Goal: Information Seeking & Learning: Check status

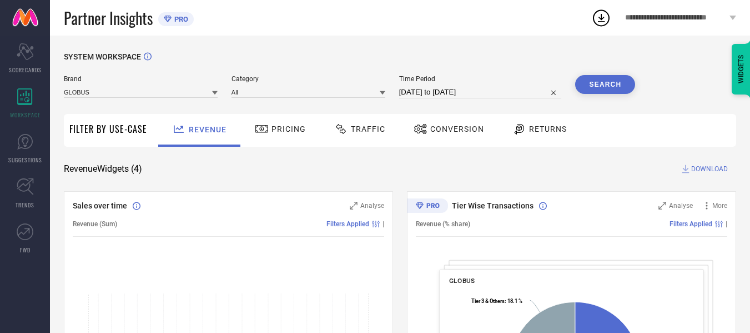
click at [544, 125] on span "Returns" at bounding box center [548, 128] width 38 height 9
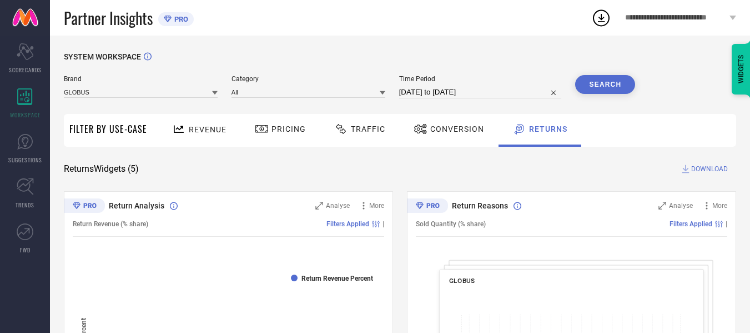
click at [388, 92] on div "Brand GLOBUS Category All Time Period [DATE] to [DATE] Search" at bounding box center [350, 87] width 572 height 24
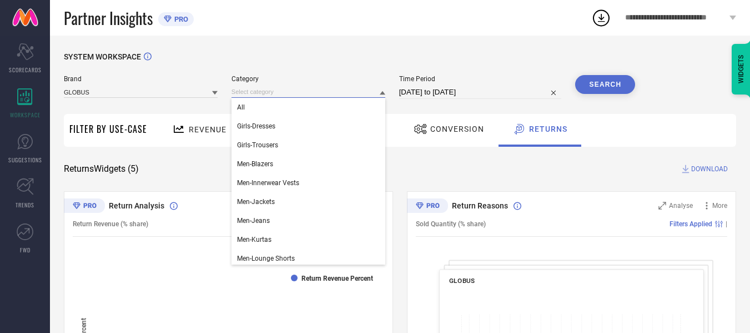
click at [380, 91] on input at bounding box center [309, 92] width 154 height 12
click at [278, 109] on div "All" at bounding box center [309, 107] width 154 height 19
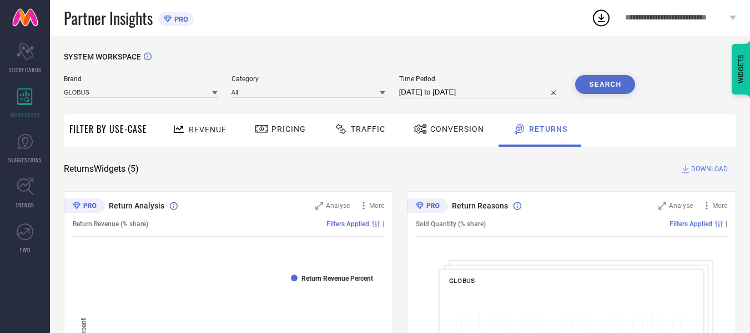
select select "7"
select select "2025"
select select "8"
select select "2025"
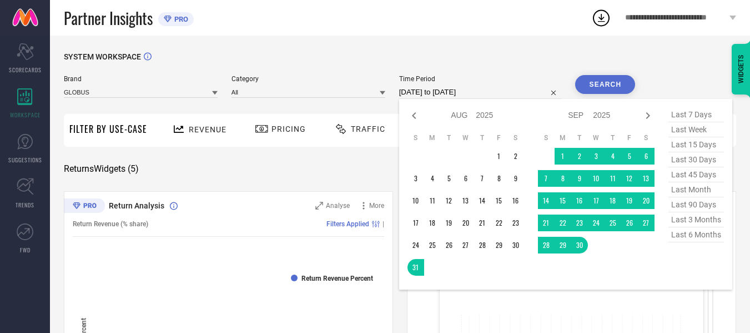
click at [503, 93] on input "[DATE] to [DATE]" at bounding box center [480, 92] width 163 height 13
click at [497, 158] on td "1" at bounding box center [499, 156] width 17 height 17
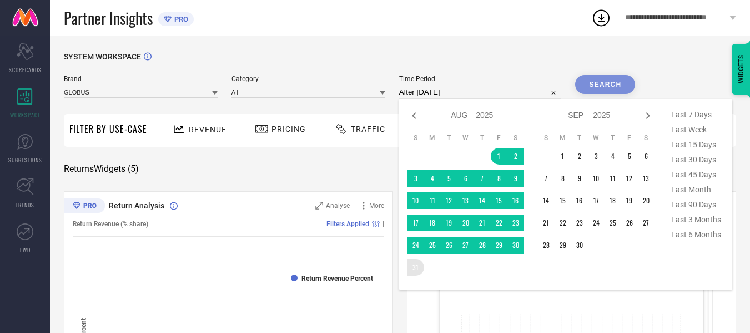
type input "[DATE] to [DATE]"
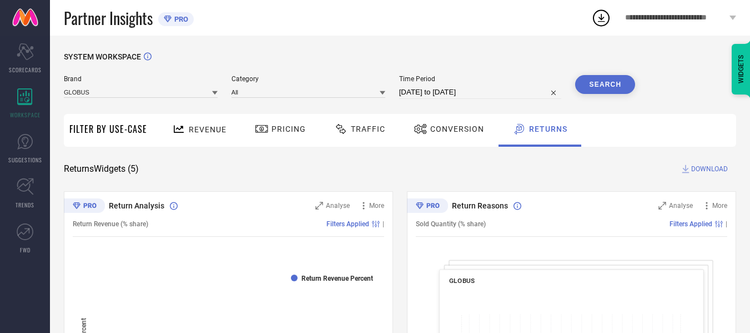
click at [604, 81] on button "Search" at bounding box center [605, 84] width 60 height 19
click at [383, 97] on div at bounding box center [383, 92] width 6 height 11
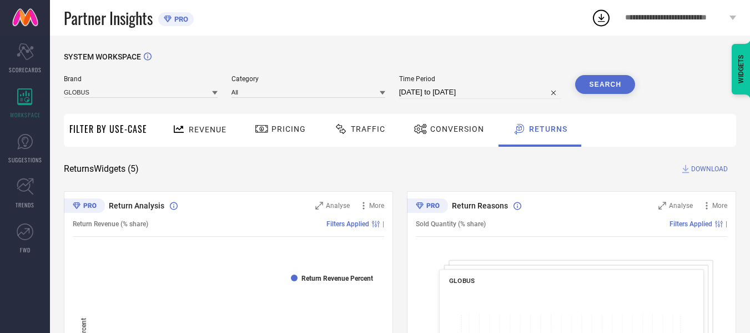
click at [262, 130] on icon at bounding box center [261, 129] width 12 height 8
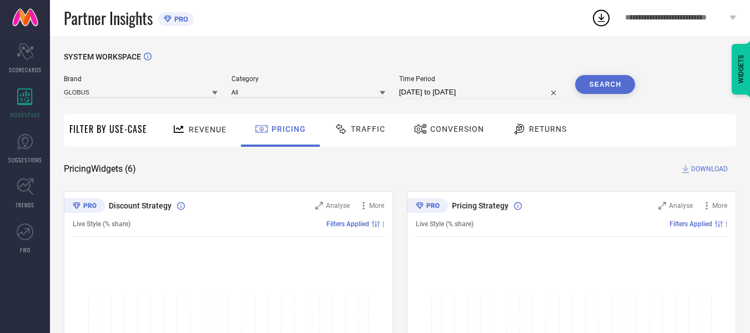
click at [539, 137] on div "Returns" at bounding box center [540, 128] width 60 height 19
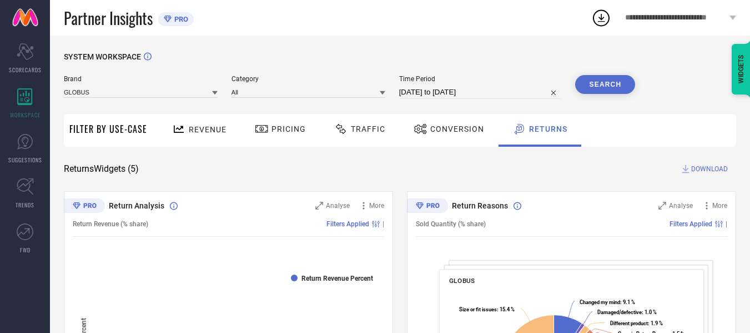
click at [213, 95] on icon at bounding box center [215, 93] width 6 height 6
click at [213, 95] on icon at bounding box center [215, 93] width 6 height 4
click at [204, 126] on span "Revenue" at bounding box center [208, 129] width 38 height 9
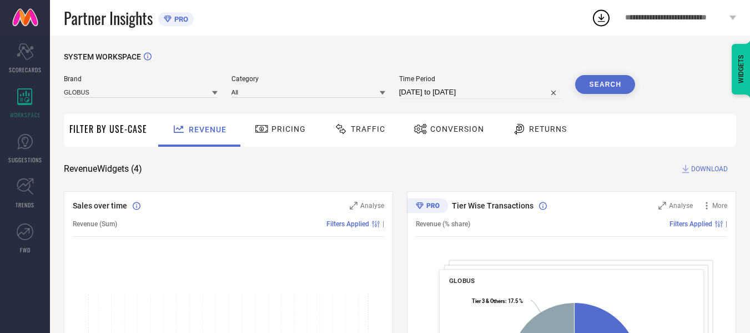
click at [497, 92] on input "[DATE] to [DATE]" at bounding box center [480, 92] width 163 height 13
select select "7"
select select "2025"
select select "8"
select select "2025"
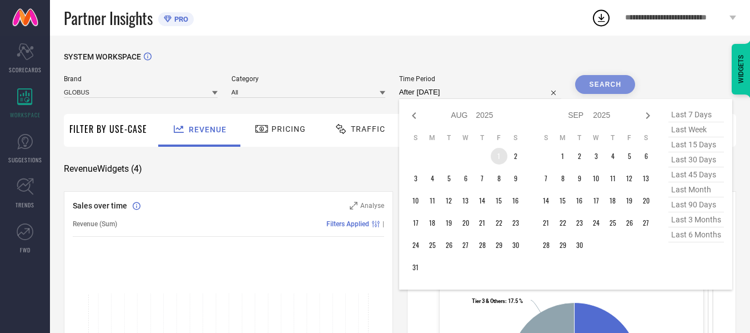
click at [506, 159] on td "1" at bounding box center [499, 156] width 17 height 17
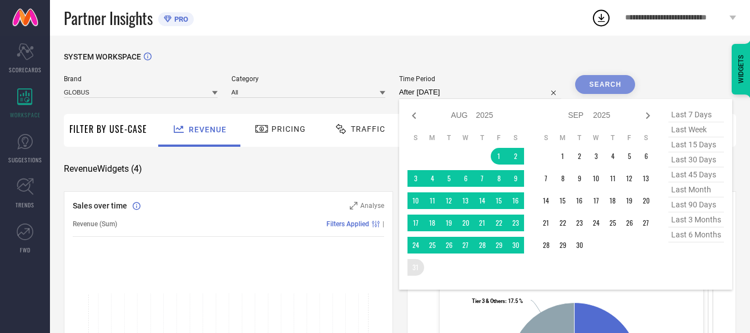
type input "[DATE] to [DATE]"
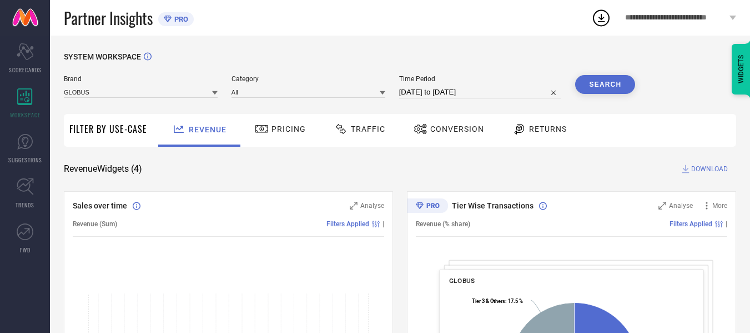
click at [274, 131] on span "Pricing" at bounding box center [289, 128] width 34 height 9
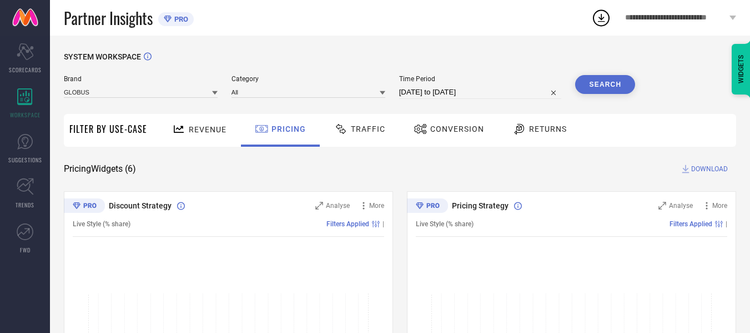
click at [555, 129] on span "Returns" at bounding box center [548, 128] width 38 height 9
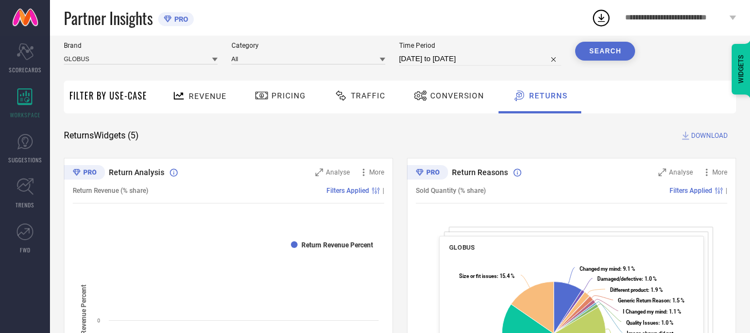
scroll to position [34, 0]
click at [197, 94] on span "Revenue" at bounding box center [208, 95] width 38 height 9
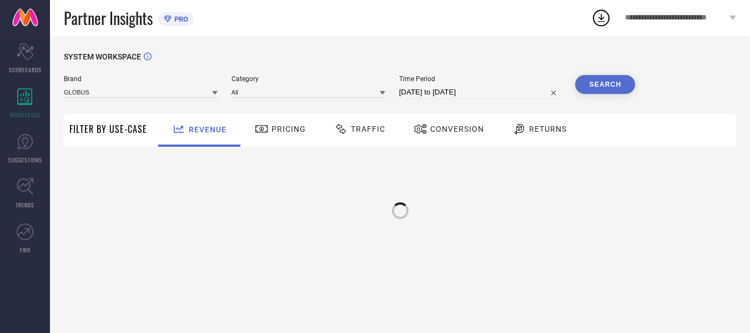
scroll to position [0, 0]
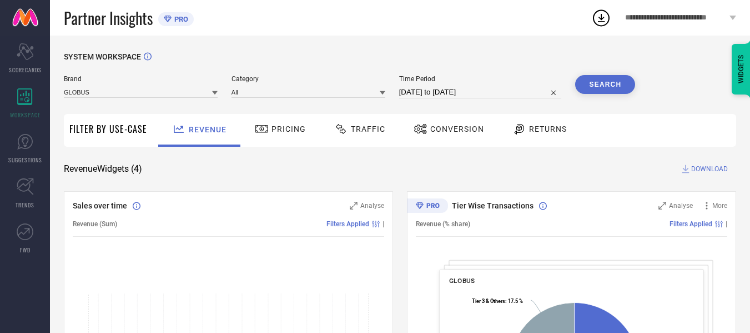
click at [289, 129] on span "Pricing" at bounding box center [289, 128] width 34 height 9
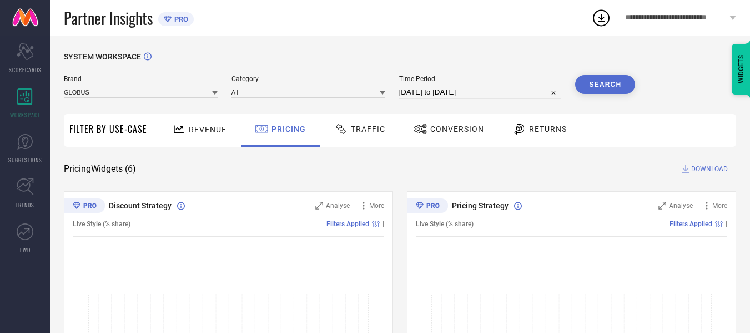
click at [357, 126] on span "Traffic" at bounding box center [368, 128] width 34 height 9
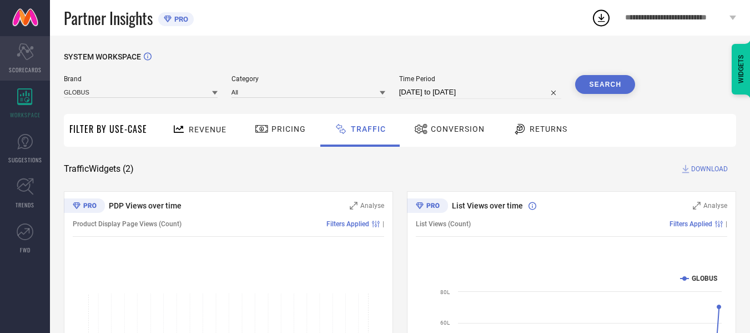
click at [27, 53] on icon "Scorecard" at bounding box center [25, 51] width 17 height 17
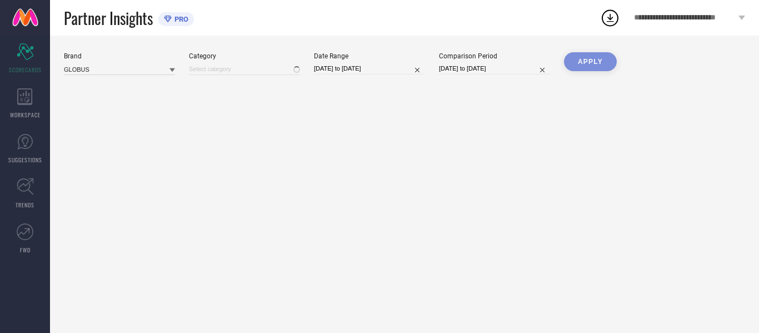
type input "All"
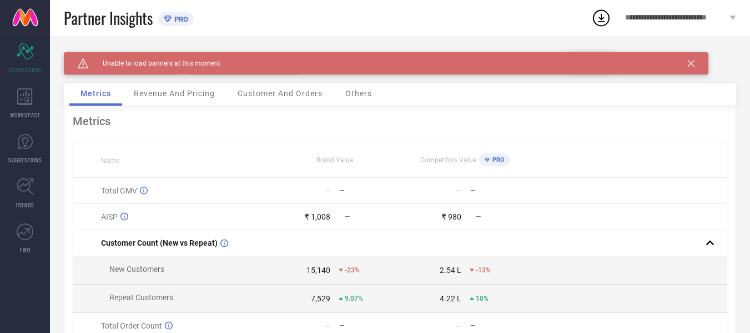
click at [278, 95] on span "Customer And Orders" at bounding box center [280, 93] width 85 height 9
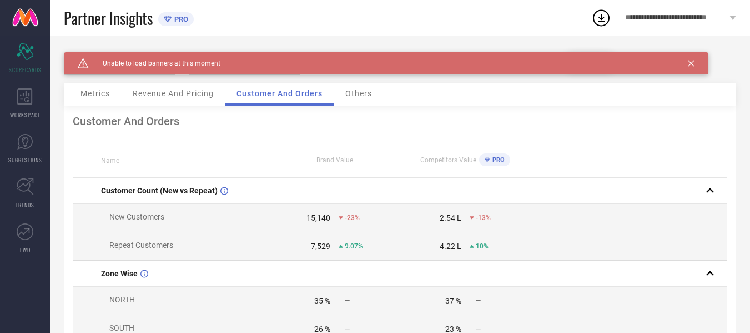
click at [162, 90] on span "Revenue And Pricing" at bounding box center [173, 93] width 81 height 9
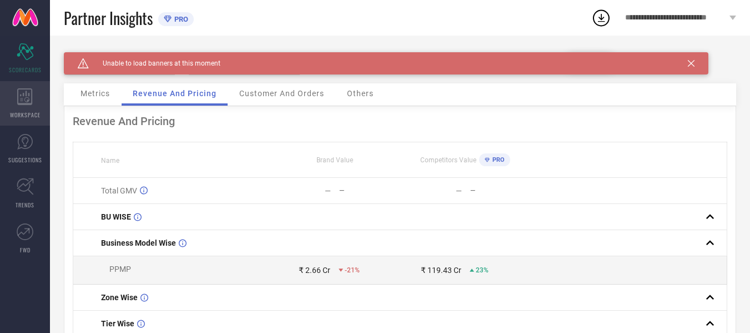
click at [21, 102] on icon at bounding box center [25, 96] width 16 height 17
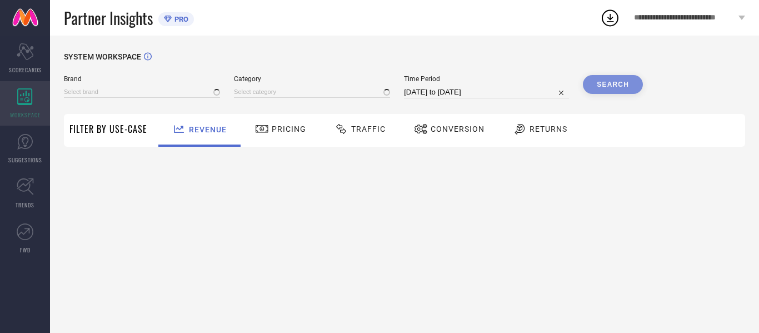
type input "GLOBUS"
type input "All"
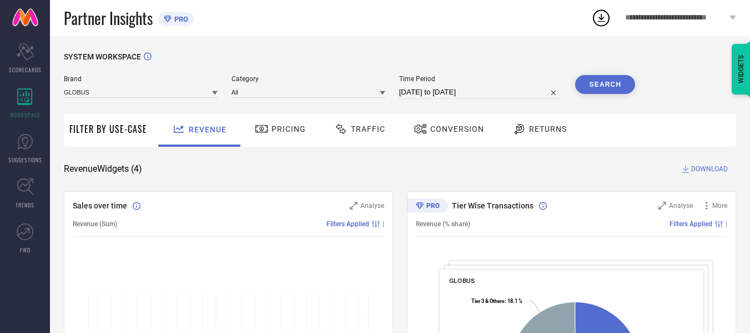
click at [33, 19] on link at bounding box center [25, 18] width 50 height 36
